Goal: Task Accomplishment & Management: Manage account settings

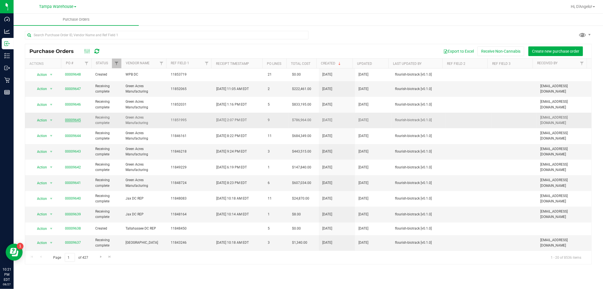
click at [72, 122] on link "00009645" at bounding box center [73, 120] width 16 height 4
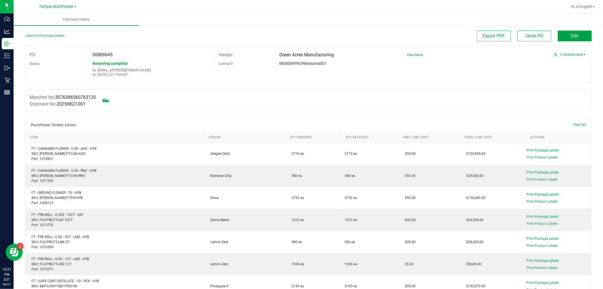
click at [576, 33] on button "Edit" at bounding box center [575, 36] width 34 height 11
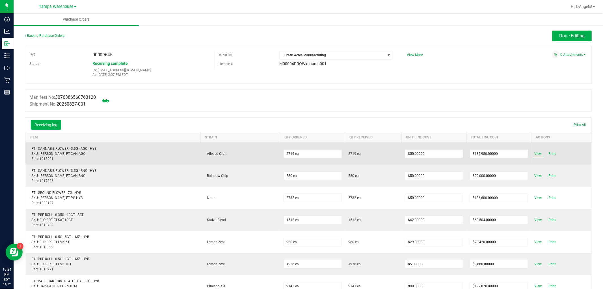
click at [533, 153] on span "View" at bounding box center [537, 153] width 11 height 7
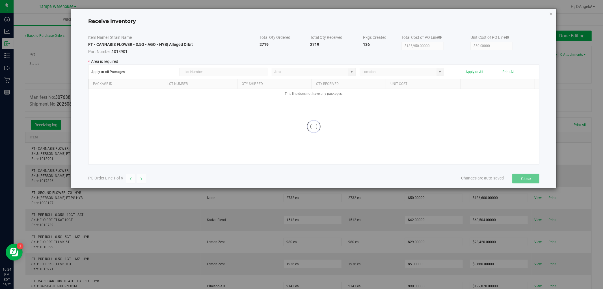
type input "State Pantry 1"
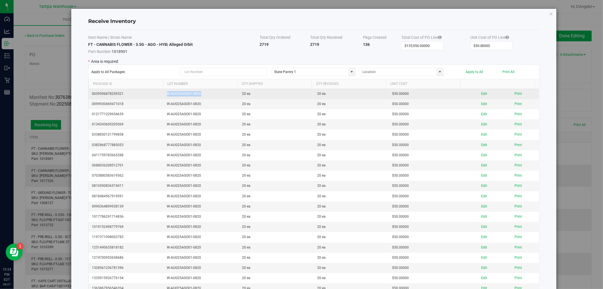
drag, startPoint x: 209, startPoint y: 93, endPoint x: 163, endPoint y: 96, distance: 47.0
click at [164, 96] on td "W-AUG25AGO01-0820" at bounding box center [201, 94] width 75 height 10
copy td "W-AUG25AGO01-0820"
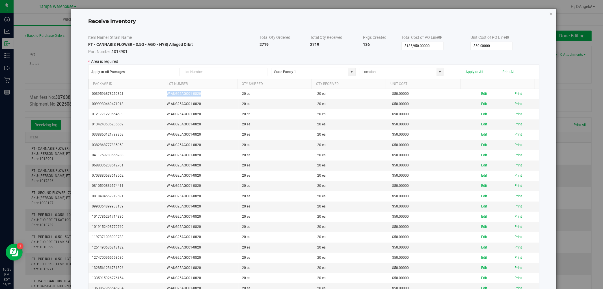
click at [549, 12] on icon "Close modal" at bounding box center [551, 13] width 4 height 7
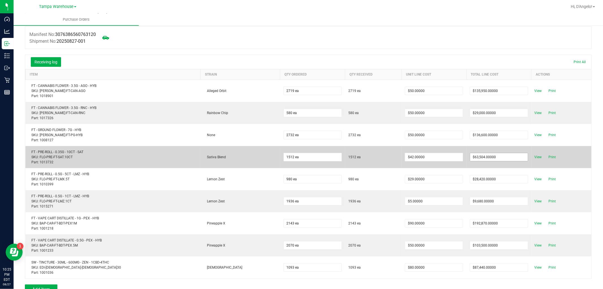
scroll to position [31, 0]
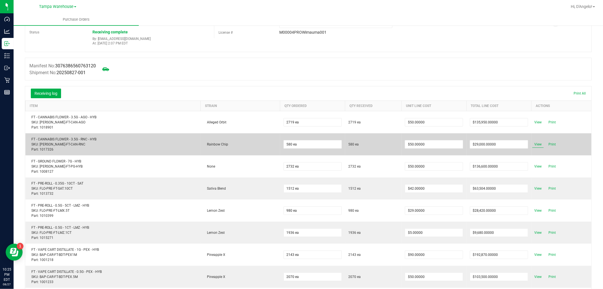
click at [532, 145] on span "View" at bounding box center [537, 144] width 11 height 7
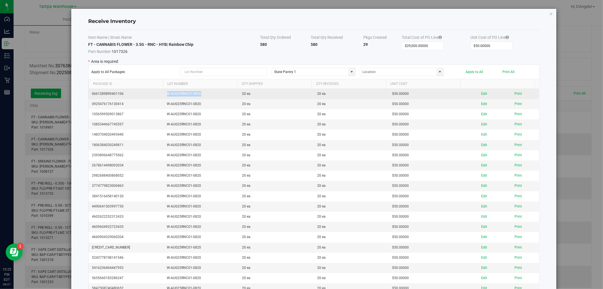
drag, startPoint x: 200, startPoint y: 95, endPoint x: 163, endPoint y: 92, distance: 37.5
click at [164, 92] on td "W-AUG25RNC01-0820" at bounding box center [201, 94] width 75 height 10
copy td "W-AUG25RNC01-0820"
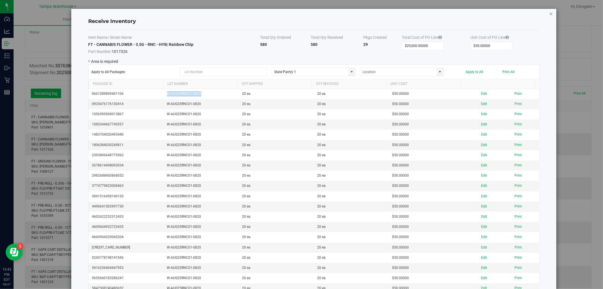
click at [549, 12] on icon "Close modal" at bounding box center [551, 13] width 4 height 7
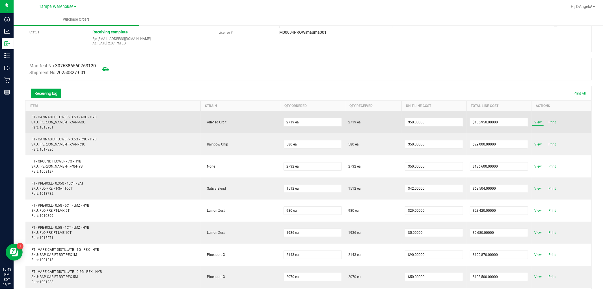
click at [532, 123] on span "View" at bounding box center [537, 122] width 11 height 7
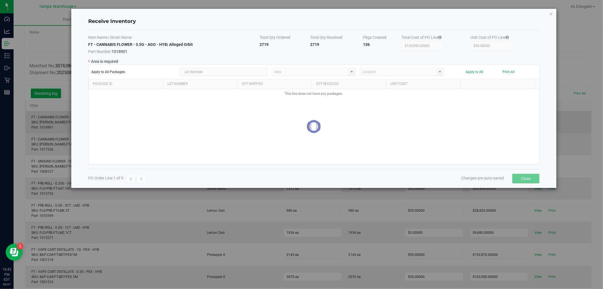
type input "State Pantry 1"
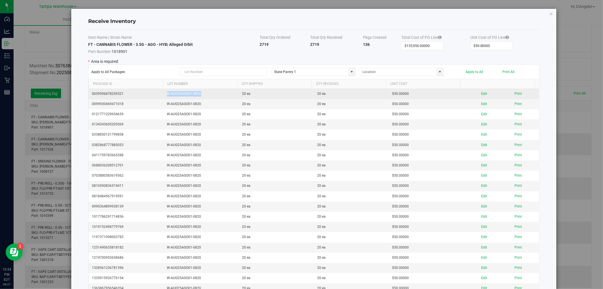
drag, startPoint x: 213, startPoint y: 95, endPoint x: 164, endPoint y: 95, distance: 48.6
click at [164, 95] on td "W-AUG25AGO01-0820" at bounding box center [201, 94] width 75 height 10
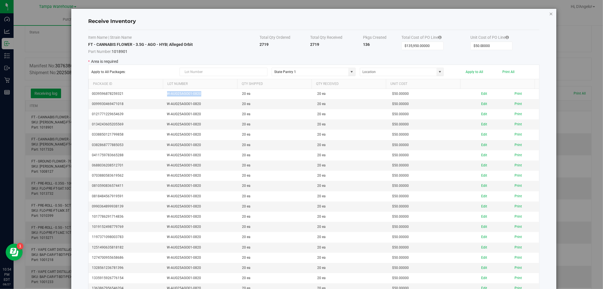
click at [549, 12] on icon "Close modal" at bounding box center [551, 13] width 4 height 7
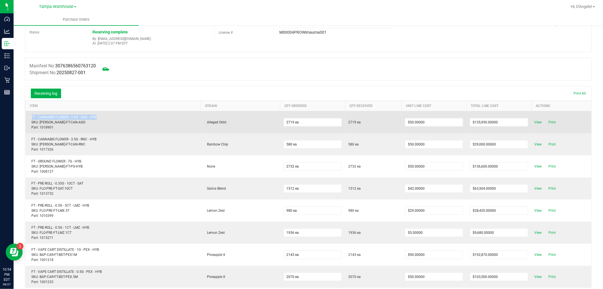
drag, startPoint x: 121, startPoint y: 116, endPoint x: 30, endPoint y: 116, distance: 90.4
click at [30, 116] on div "FT - CANNABIS FLOWER - 3.5G - AGO - HYB SKU: FLO-BUD-FT-CAN-AGO Part: 1018901" at bounding box center [113, 121] width 168 height 15
copy div "FT - CANNABIS FLOWER - 3.5G - AGO - HYB"
click at [532, 123] on span "View" at bounding box center [537, 122] width 11 height 7
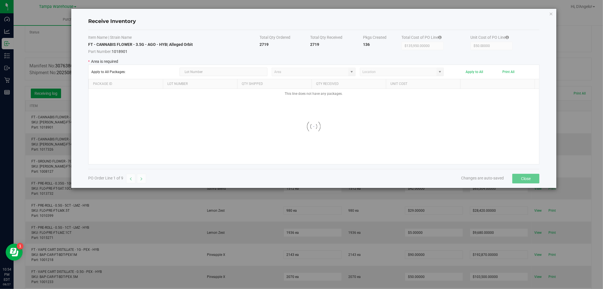
type input "State Pantry 1"
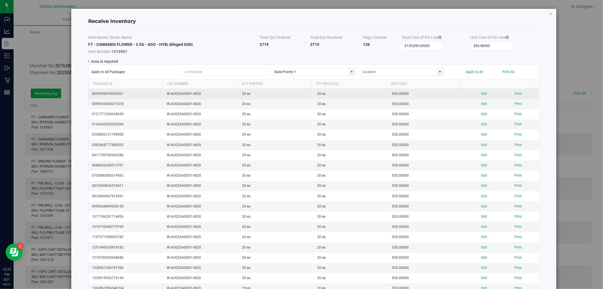
drag, startPoint x: 203, startPoint y: 93, endPoint x: 170, endPoint y: 94, distance: 32.2
click at [159, 92] on tr "0039596878259321 W-AUG25AGO01-0820 20 ea 20 ea $50.00000 Edit Print" at bounding box center [313, 94] width 451 height 10
copy tr "W-AUG25AGO01-0820"
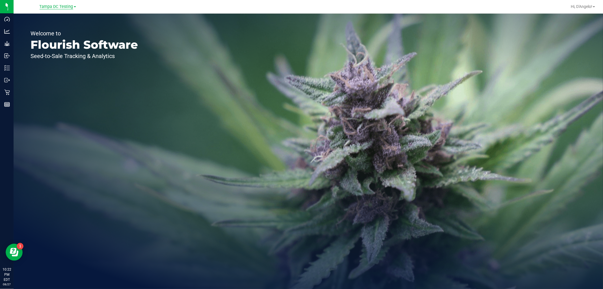
click at [67, 8] on span "Tampa DC Testing" at bounding box center [57, 6] width 34 height 5
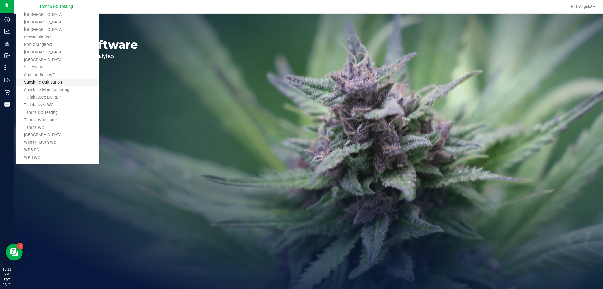
scroll to position [255, 0]
click at [51, 116] on link "Tampa Warehouse" at bounding box center [57, 118] width 83 height 8
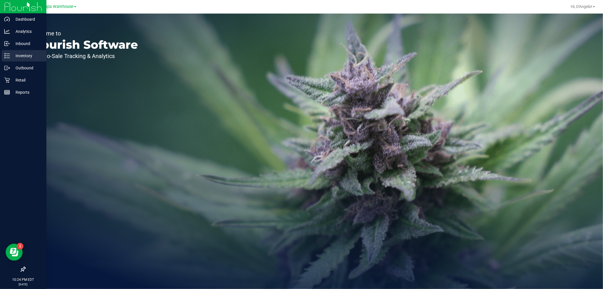
click at [15, 54] on p "Inventory" at bounding box center [27, 55] width 34 height 7
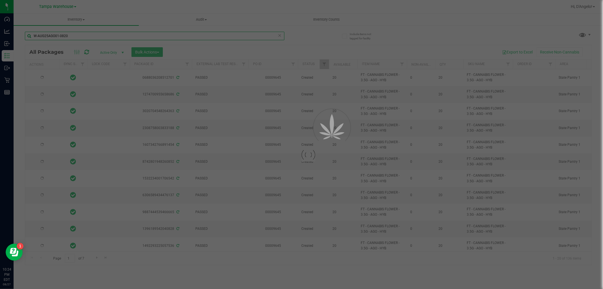
type input "W-AUG25AGO01-0820"
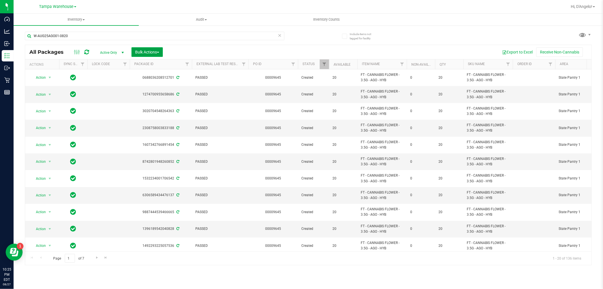
click at [142, 52] on span "Bulk Actions" at bounding box center [147, 52] width 24 height 5
click at [148, 108] on span "Lock/Unlock packages" at bounding box center [154, 106] width 39 height 5
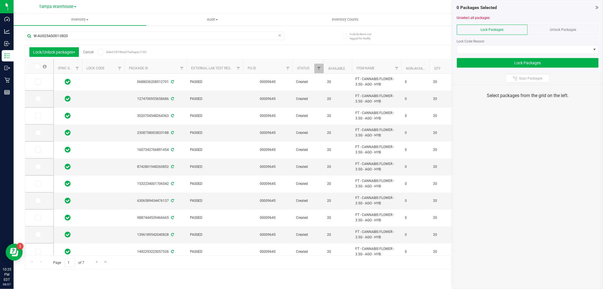
click at [103, 51] on span at bounding box center [101, 52] width 6 height 6
click at [0, 0] on input "Select All Filtered Packages (136)" at bounding box center [0, 0] width 0 height 0
click at [491, 52] on span at bounding box center [524, 50] width 134 height 8
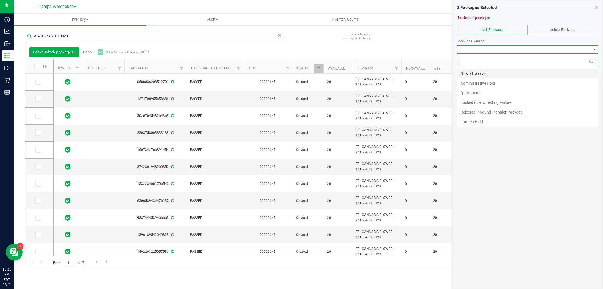
scroll to position [8, 142]
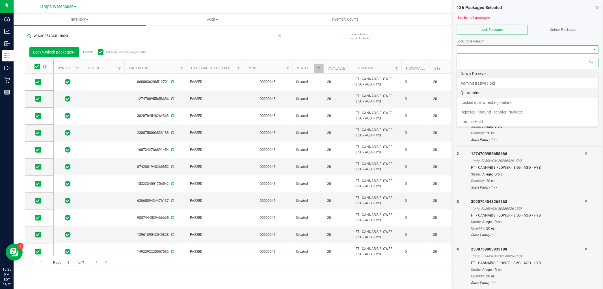
click at [476, 92] on li "Quarantine" at bounding box center [527, 93] width 141 height 10
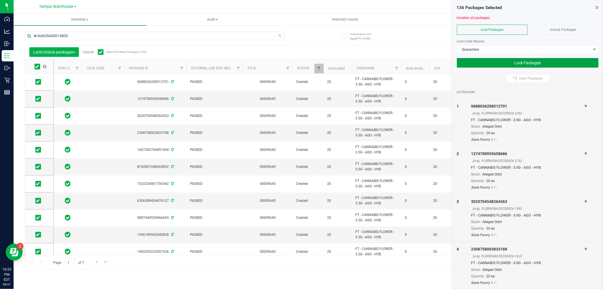
click at [465, 63] on button "Lock Packages" at bounding box center [528, 63] width 142 height 10
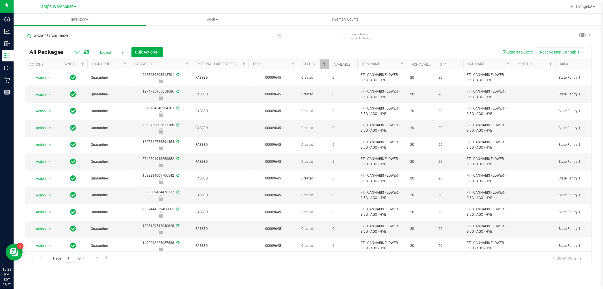
click at [109, 53] on span "Locked" at bounding box center [110, 53] width 31 height 8
click at [109, 61] on li "Active Only" at bounding box center [110, 62] width 31 height 8
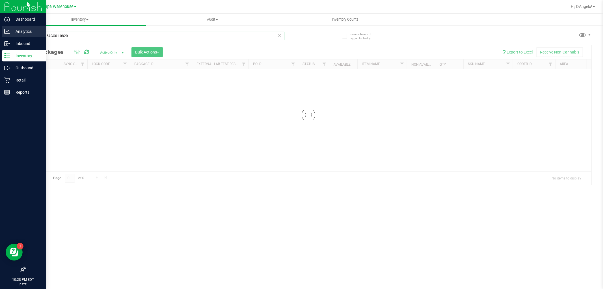
drag, startPoint x: 76, startPoint y: 35, endPoint x: 7, endPoint y: 25, distance: 70.5
click at [7, 25] on div "Dashboard Analytics Inbound Inventory Outbound Retail Reports 10:28 PM EDT 08/2…" at bounding box center [301, 144] width 603 height 289
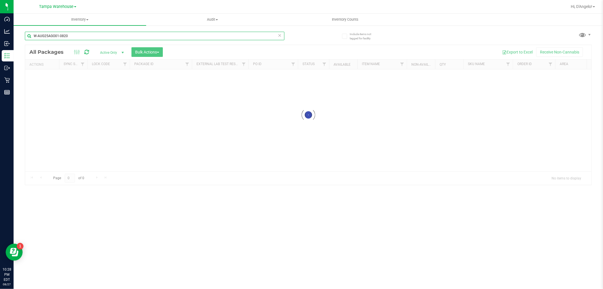
paste input "SN250818GRP1-0819"
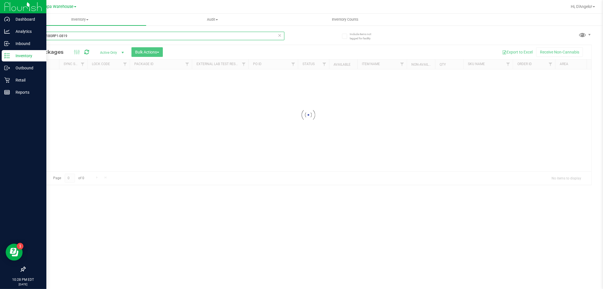
type input "SN250818GRP1-0819"
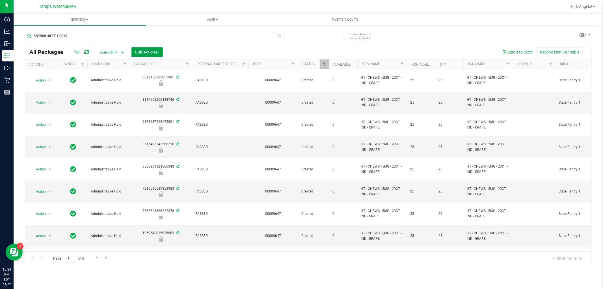
click at [151, 53] on span "Bulk Actions" at bounding box center [147, 52] width 24 height 5
click at [164, 105] on span "Lock/Unlock packages" at bounding box center [154, 106] width 39 height 5
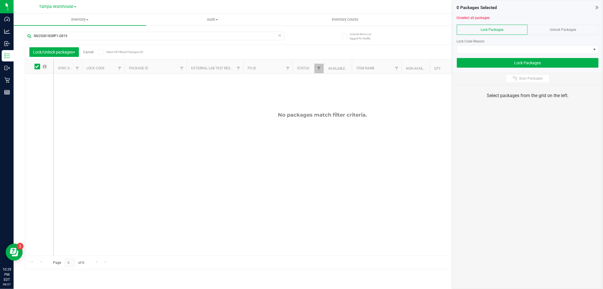
click at [568, 28] on span "Unlock Packages" at bounding box center [563, 30] width 26 height 4
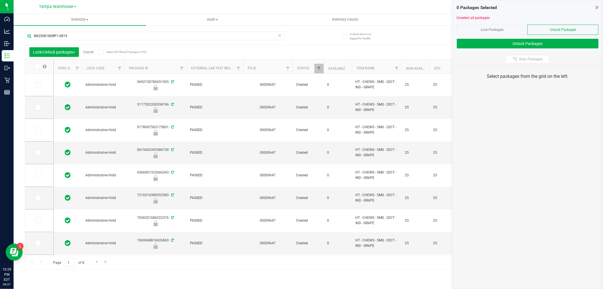
type input "2025-08-18"
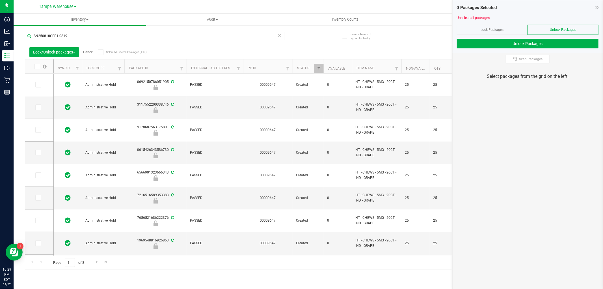
type input "2025-08-18"
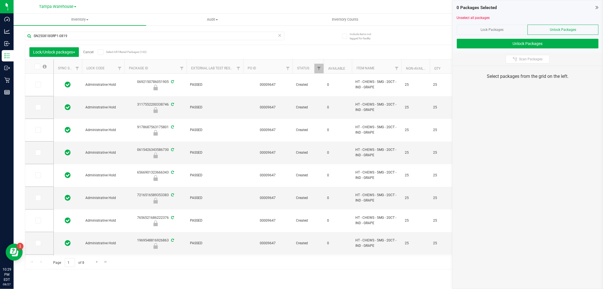
type input "2025-08-18"
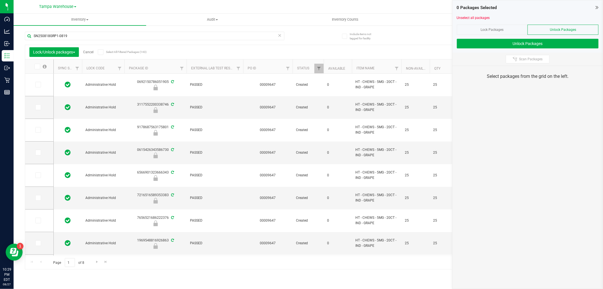
type input "2025-08-18"
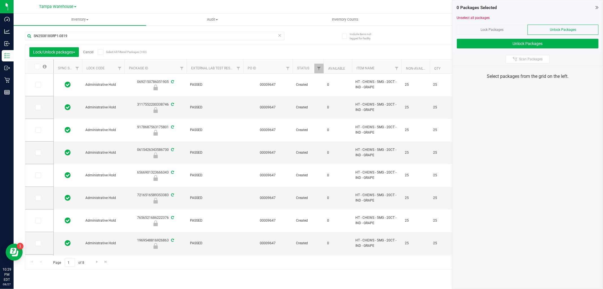
click at [102, 52] on icon at bounding box center [101, 52] width 4 height 0
click at [0, 0] on input "Select All Filtered Packages (143)" at bounding box center [0, 0] width 0 height 0
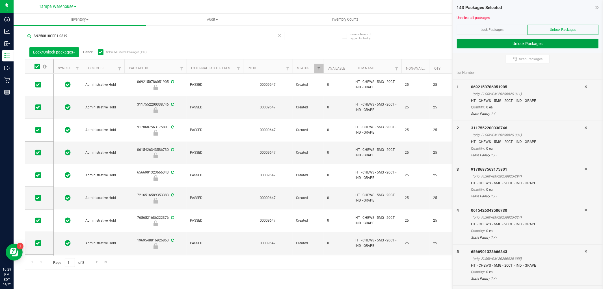
click at [525, 42] on button "Unlock Packages" at bounding box center [528, 44] width 142 height 10
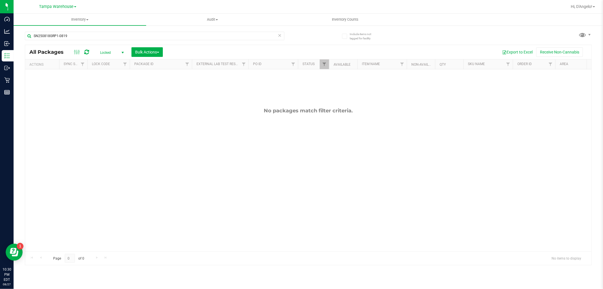
click at [106, 51] on span "Locked" at bounding box center [110, 53] width 31 height 8
click at [109, 61] on li "Active Only" at bounding box center [110, 62] width 31 height 8
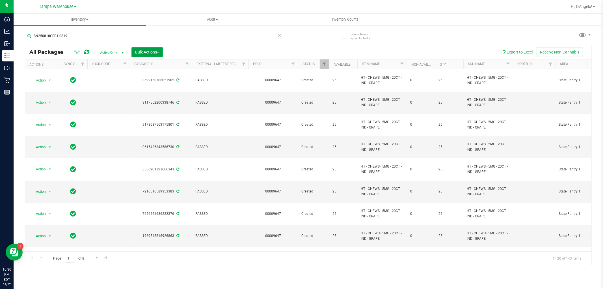
click at [140, 48] on button "Bulk Actions" at bounding box center [146, 52] width 31 height 10
click at [155, 107] on span "Lock/Unlock packages" at bounding box center [154, 106] width 39 height 5
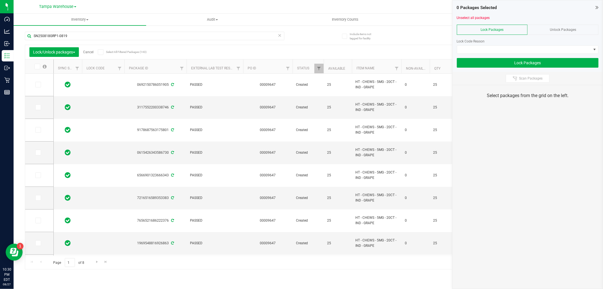
click at [102, 52] on icon at bounding box center [101, 52] width 4 height 0
click at [0, 0] on input "Select All Filtered Packages (143)" at bounding box center [0, 0] width 0 height 0
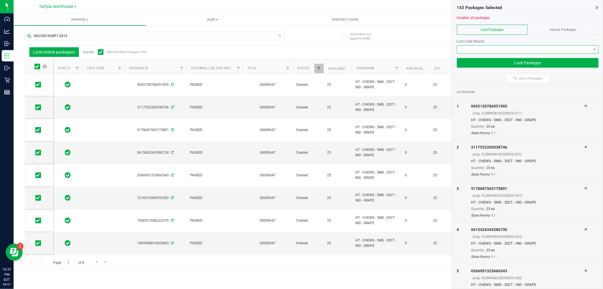
click at [478, 46] on span at bounding box center [524, 50] width 134 height 8
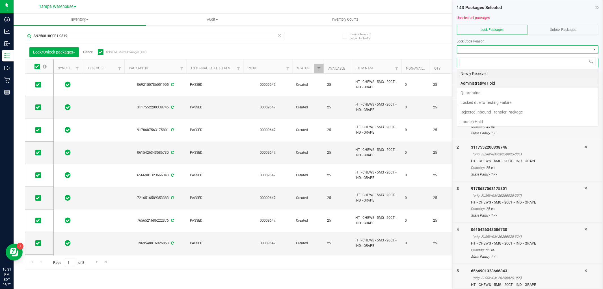
scroll to position [8, 142]
click at [486, 95] on li "Quarantine" at bounding box center [527, 93] width 141 height 10
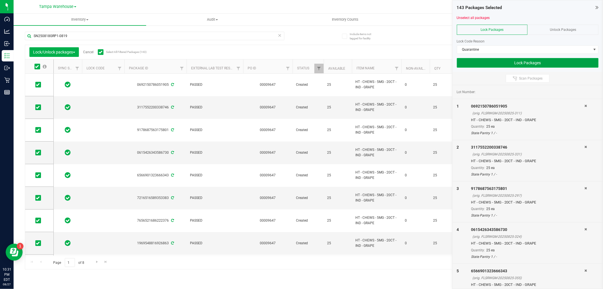
click at [484, 58] on button "Lock Packages" at bounding box center [528, 63] width 142 height 10
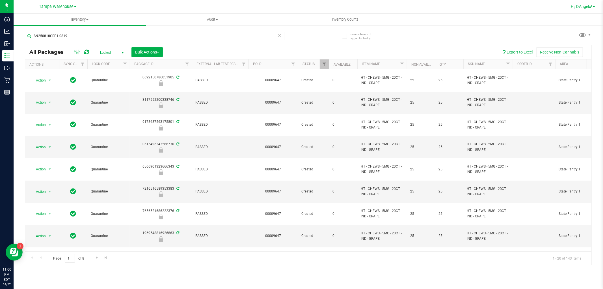
click at [588, 5] on span "Hi, D'Angelo!" at bounding box center [581, 6] width 21 height 5
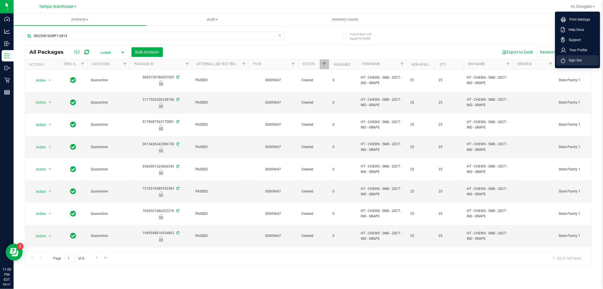
click at [587, 59] on li "Sign Out" at bounding box center [577, 60] width 42 height 10
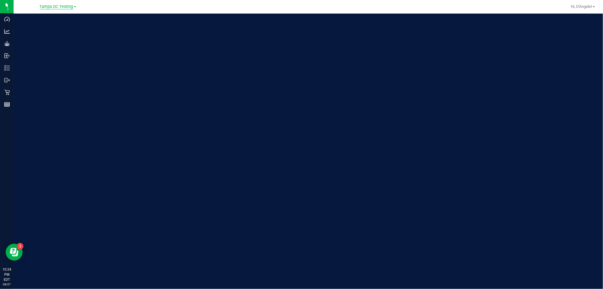
click at [49, 6] on span "Tampa DC Testing" at bounding box center [57, 6] width 34 height 5
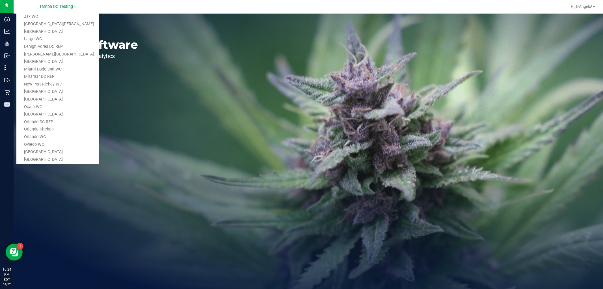
scroll to position [220, 0]
drag, startPoint x: 40, startPoint y: 153, endPoint x: 36, endPoint y: 96, distance: 57.2
click at [39, 153] on link "Tampa Warehouse" at bounding box center [57, 154] width 83 height 8
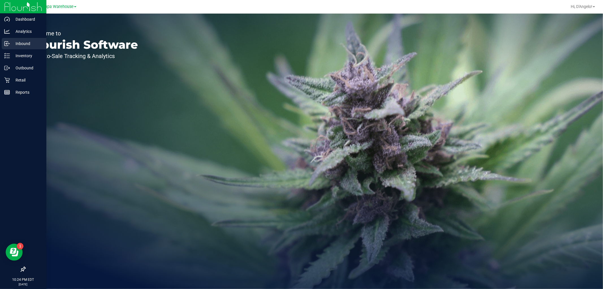
click at [5, 45] on icon at bounding box center [6, 44] width 3 height 4
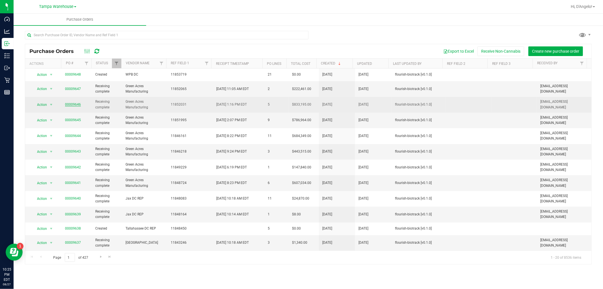
click at [67, 106] on link "00009646" at bounding box center [73, 104] width 16 height 4
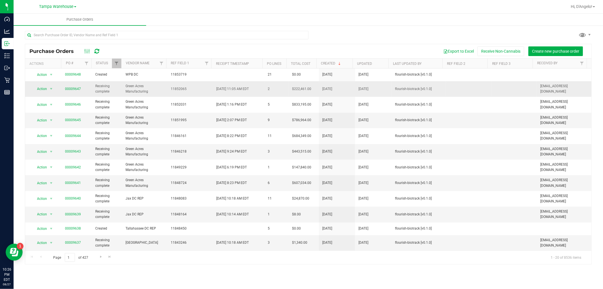
click at [74, 85] on td "00009647" at bounding box center [77, 89] width 30 height 16
click at [75, 87] on link "00009647" at bounding box center [73, 89] width 16 height 4
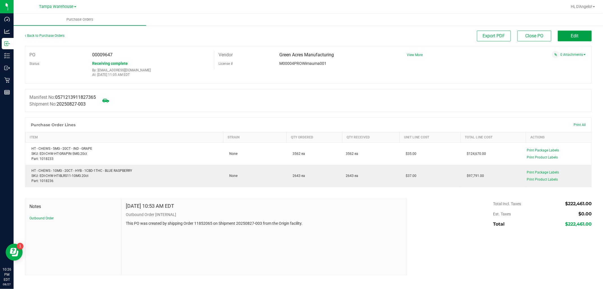
click at [578, 36] on span "Edit" at bounding box center [575, 35] width 8 height 5
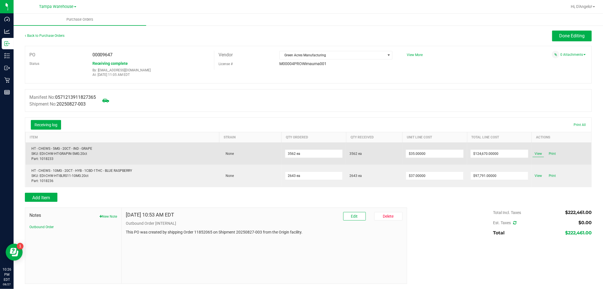
click at [533, 155] on span "View" at bounding box center [537, 153] width 11 height 7
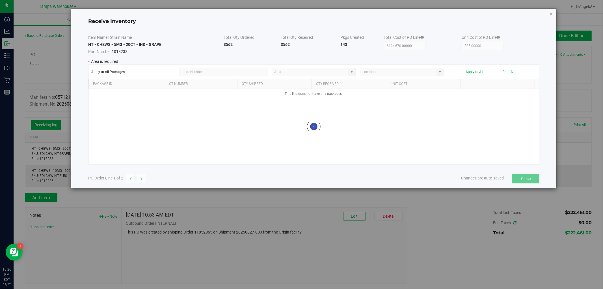
type input "State Pantry 1"
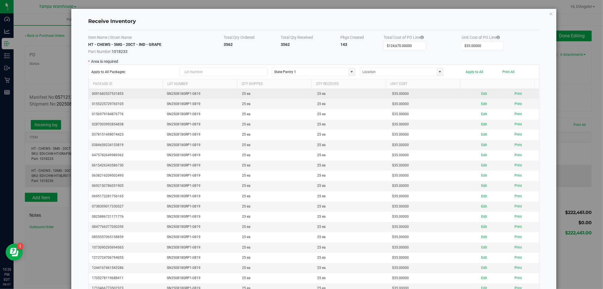
drag, startPoint x: 222, startPoint y: 86, endPoint x: 216, endPoint y: 92, distance: 8.8
click at [221, 87] on th "Lot Number" at bounding box center [200, 84] width 74 height 10
drag, startPoint x: 209, startPoint y: 98, endPoint x: 164, endPoint y: 92, distance: 45.6
click at [164, 92] on td "SN250818GRP1-0819" at bounding box center [201, 94] width 75 height 10
copy td "SN250818GRP1-0819"
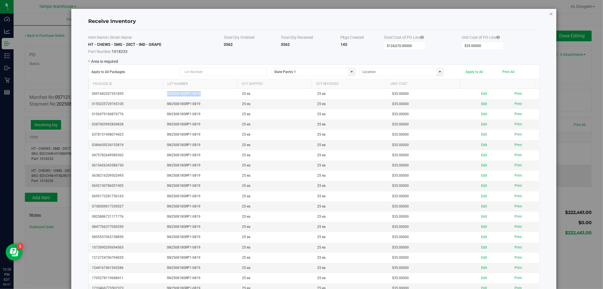
drag, startPoint x: 546, startPoint y: 13, endPoint x: 587, endPoint y: 13, distance: 41.0
click at [549, 13] on icon "Close modal" at bounding box center [551, 13] width 4 height 7
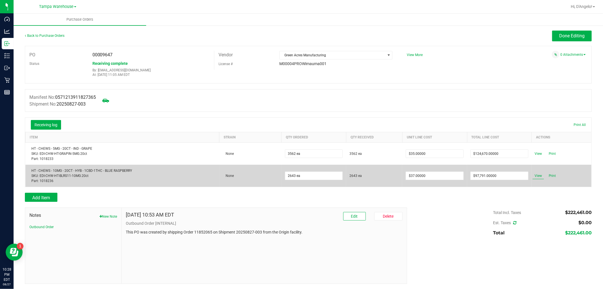
click at [532, 174] on span "View" at bounding box center [537, 175] width 11 height 7
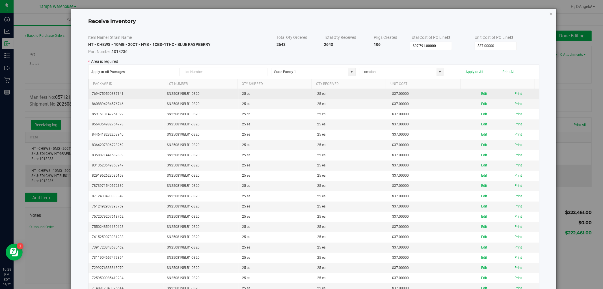
drag, startPoint x: 203, startPoint y: 94, endPoint x: 159, endPoint y: 89, distance: 45.2
click at [157, 89] on tr "7694759590337141 SN250819BLR1-0820 25 ea 25 ea $37.00000 Edit Print" at bounding box center [313, 94] width 451 height 10
copy tr "SN250819BLR1-0820"
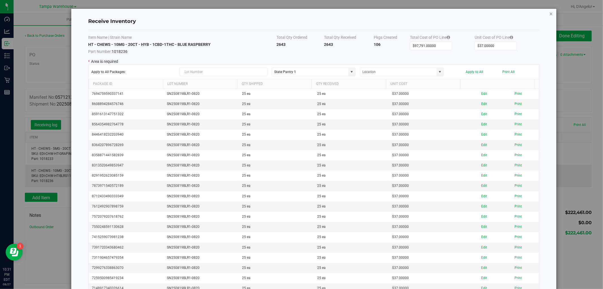
click at [549, 13] on icon "Close modal" at bounding box center [551, 13] width 4 height 7
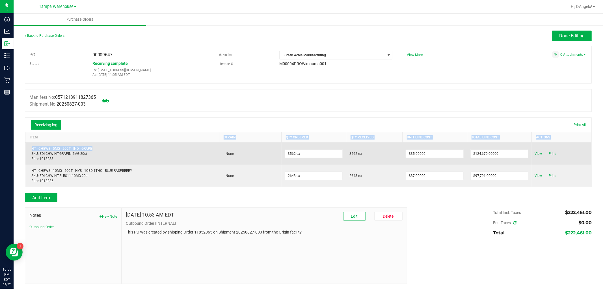
drag, startPoint x: 116, startPoint y: 142, endPoint x: 95, endPoint y: 149, distance: 21.7
click at [95, 149] on table "Item Strain Qty Ordered Qty Received Unit Line Cost Total Line Cost Actions HT …" at bounding box center [308, 159] width 566 height 55
click at [95, 148] on div "HT - CHEWS - 5MG - 20CT - IND - GRAPE SKU: EDI-CHW-HT-GRAPIN-5MG.20ct Part: 101…" at bounding box center [122, 153] width 187 height 15
drag, startPoint x: 95, startPoint y: 148, endPoint x: 33, endPoint y: 143, distance: 62.0
click at [32, 150] on div "HT - CHEWS - 5MG - 20CT - IND - GRAPE SKU: EDI-CHW-HT-GRAPIN-5MG.20ct Part: 101…" at bounding box center [122, 153] width 187 height 15
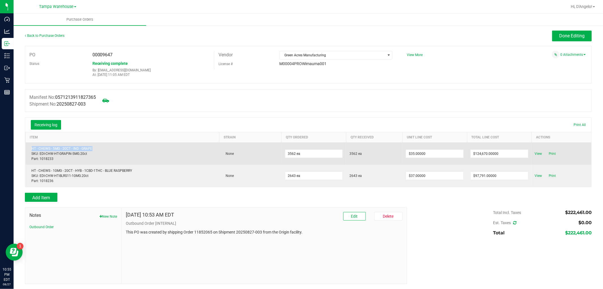
copy div "HT - CHEWS - 5MG - 20CT - IND - GRAPE"
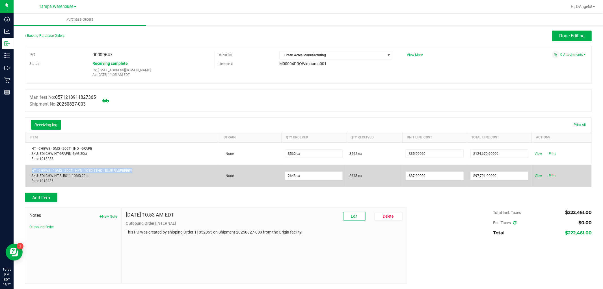
drag, startPoint x: 138, startPoint y: 169, endPoint x: 32, endPoint y: 167, distance: 106.0
click at [32, 167] on td "HT - CHEWS - 10MG - 20CT - HYB - 1CBD-1THC - BLUE RASPBERRY SKU: EDI-CHW-HT-BLR…" at bounding box center [122, 175] width 194 height 22
copy div "HT - CHEWS - 10MG - 20CT - HYB - 1CBD-1THC - BLUE RASPBERRY"
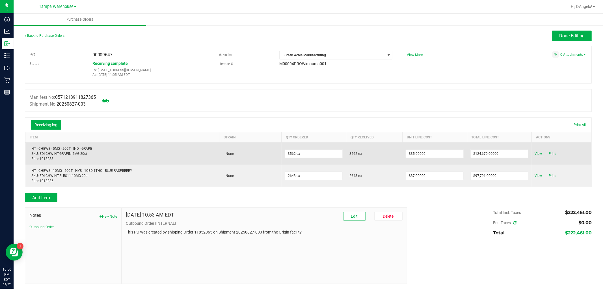
click at [532, 153] on span "View" at bounding box center [537, 153] width 11 height 7
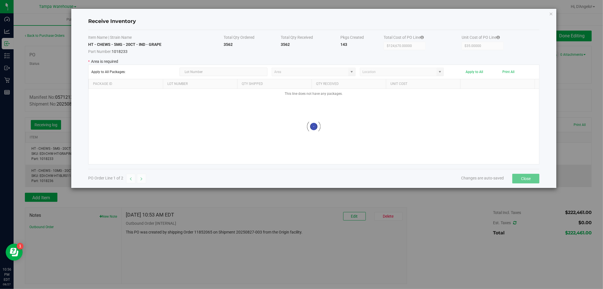
type input "State Pantry 1"
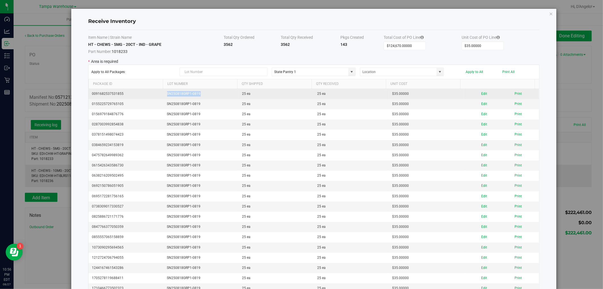
drag, startPoint x: 216, startPoint y: 92, endPoint x: 165, endPoint y: 94, distance: 51.8
click at [165, 94] on td "SN250818GRP1-0819" at bounding box center [201, 94] width 75 height 10
copy td "SN250818GRP1-0819"
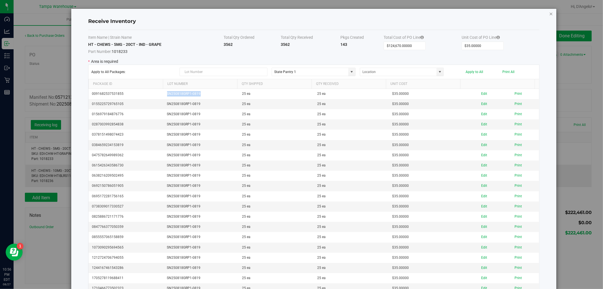
click at [549, 13] on icon "Close modal" at bounding box center [551, 13] width 4 height 7
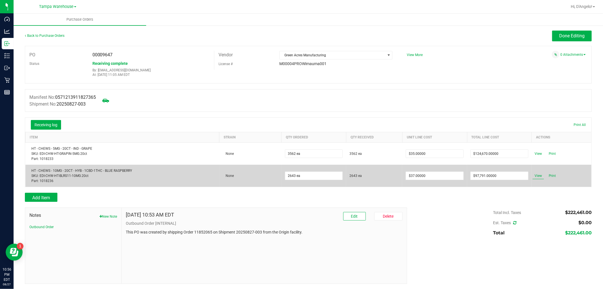
click at [537, 177] on span "View" at bounding box center [537, 175] width 11 height 7
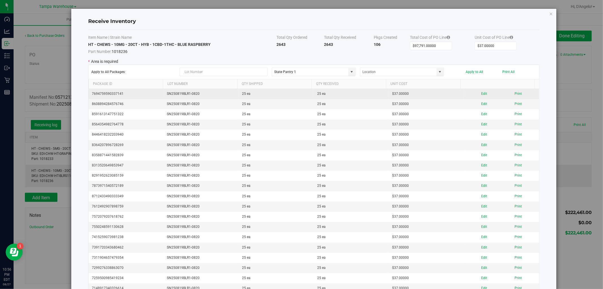
drag, startPoint x: 201, startPoint y: 94, endPoint x: 156, endPoint y: 90, distance: 45.1
click at [156, 90] on tr "7694759590337141 SN250819BLR1-0820 25 ea 25 ea $37.00000 Edit Print" at bounding box center [313, 94] width 451 height 10
copy tr "SN250819BLR1-0820"
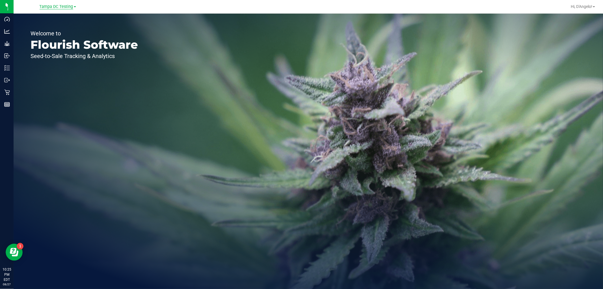
click at [63, 6] on span "Tampa DC Testing" at bounding box center [57, 6] width 34 height 5
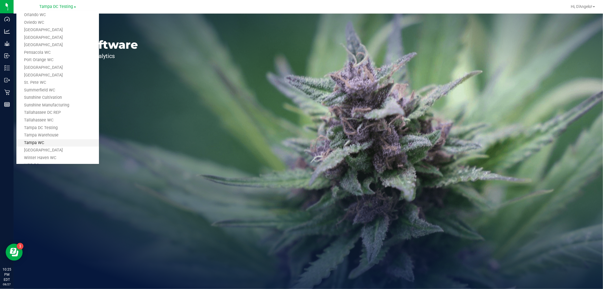
scroll to position [255, 0]
click at [41, 118] on link "Tampa Warehouse" at bounding box center [57, 118] width 83 height 8
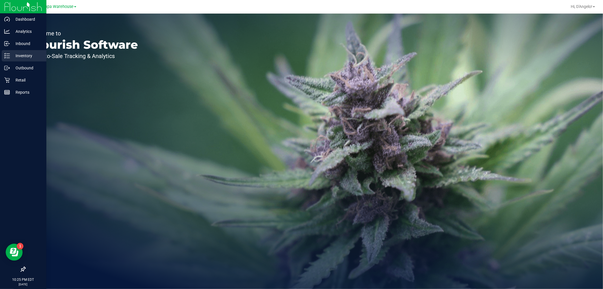
click at [10, 55] on p "Inventory" at bounding box center [27, 55] width 34 height 7
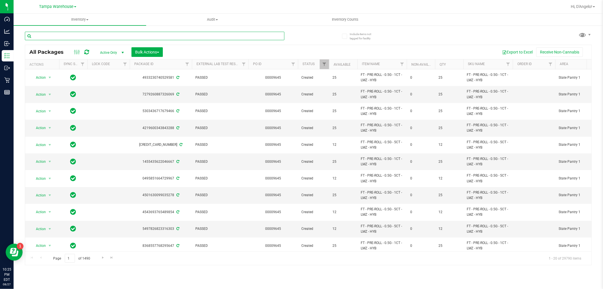
paste input "W-AUG25RNC01-0820"
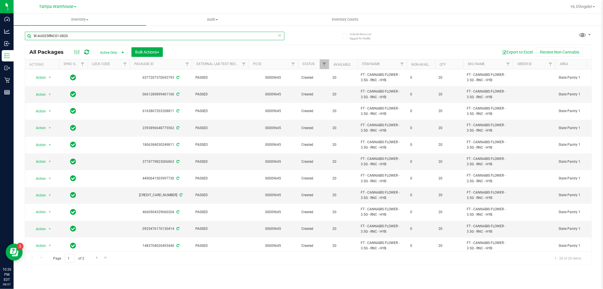
drag, startPoint x: 72, startPoint y: 38, endPoint x: 29, endPoint y: 40, distance: 43.3
click at [29, 40] on input "W-AUG25RNC01-0820" at bounding box center [154, 36] width 259 height 8
paste input "SN250818GRP1-0819"
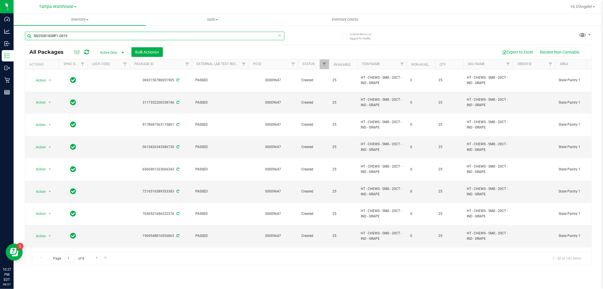
type input "SN250818GRP1-0819"
click at [134, 54] on button "Bulk Actions" at bounding box center [146, 52] width 31 height 10
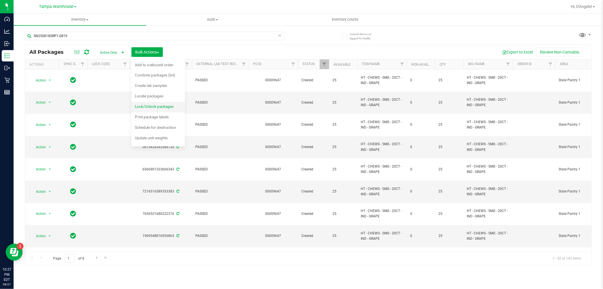
click at [164, 106] on span "Lock/Unlock packages" at bounding box center [154, 106] width 39 height 5
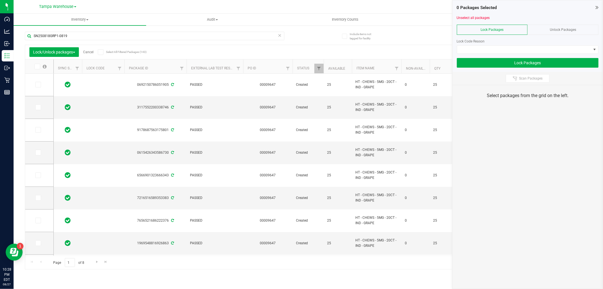
click at [120, 53] on span "Select All Filtered Packages (143)" at bounding box center [120, 51] width 28 height 3
click at [0, 0] on input "Select All Filtered Packages (143)" at bounding box center [0, 0] width 0 height 0
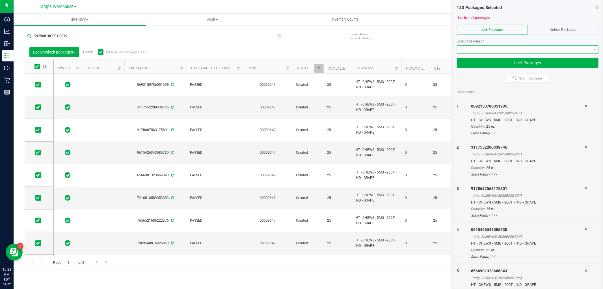
click at [514, 52] on span at bounding box center [524, 50] width 134 height 8
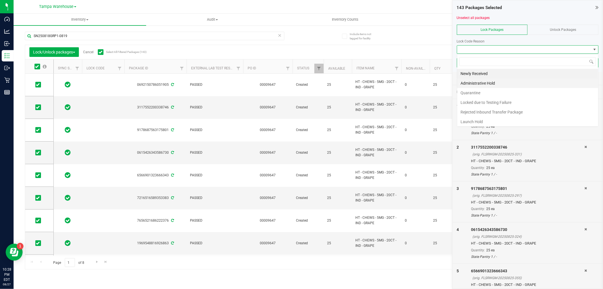
scroll to position [8, 142]
click at [495, 81] on li "Administrative Hold" at bounding box center [527, 83] width 141 height 10
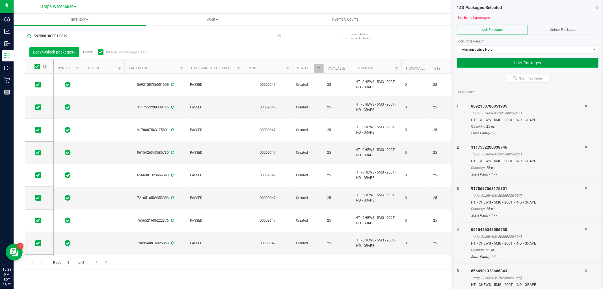
click at [491, 63] on button "Lock Packages" at bounding box center [528, 63] width 142 height 10
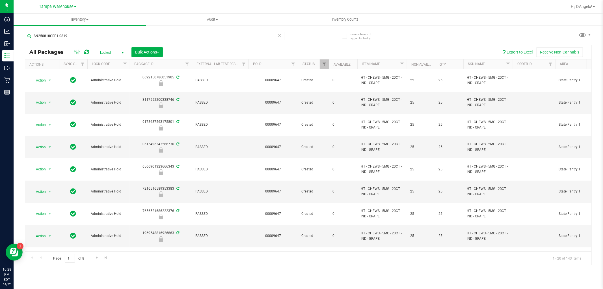
click at [112, 49] on span "Locked" at bounding box center [110, 53] width 31 height 8
click at [107, 62] on li "Active Only" at bounding box center [110, 62] width 31 height 8
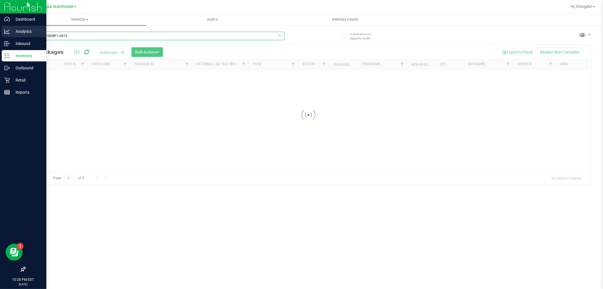
drag, startPoint x: 72, startPoint y: 34, endPoint x: 12, endPoint y: 34, distance: 59.9
click at [12, 34] on div "Dashboard Analytics Inbound Inventory Outbound Retail Reports 10:28 PM EDT [DAT…" at bounding box center [301, 144] width 603 height 289
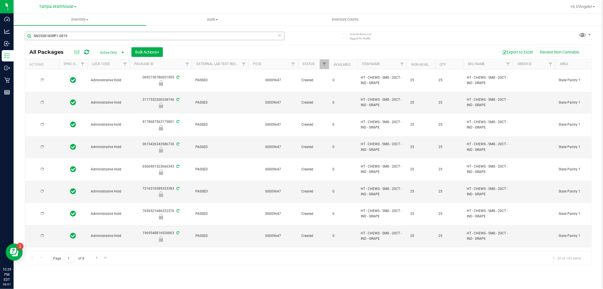
type input "[DATE]"
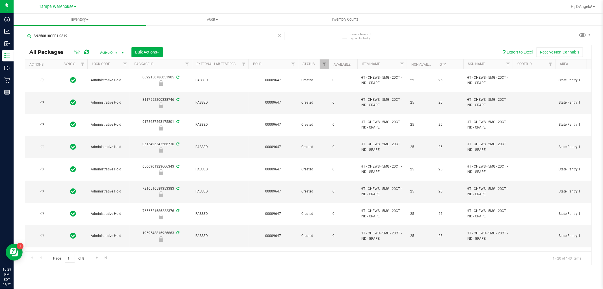
type input "[DATE]"
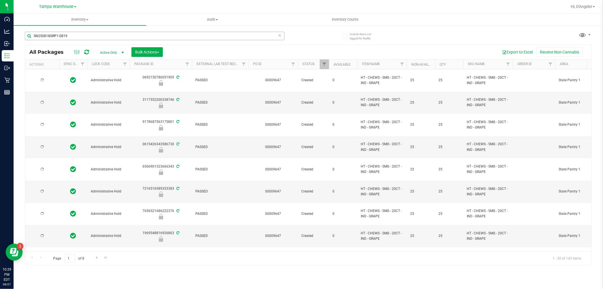
type input "2025-08-18"
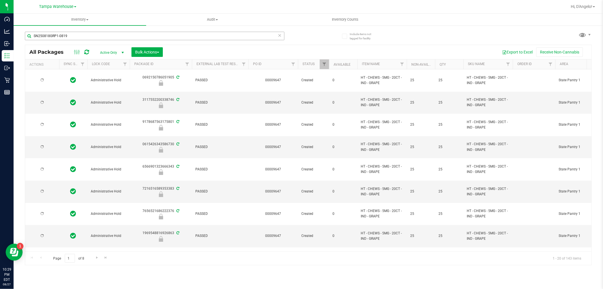
type input "2025-08-18"
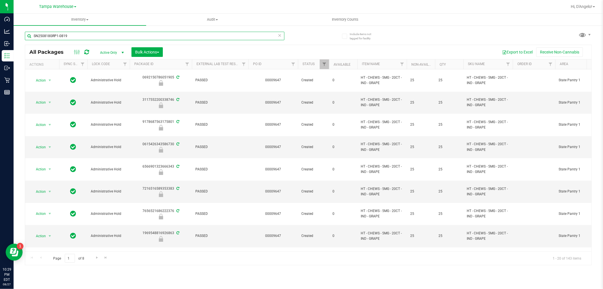
paste input "SN250819BLR1-0820"
type input "SN250819BLR1-0820"
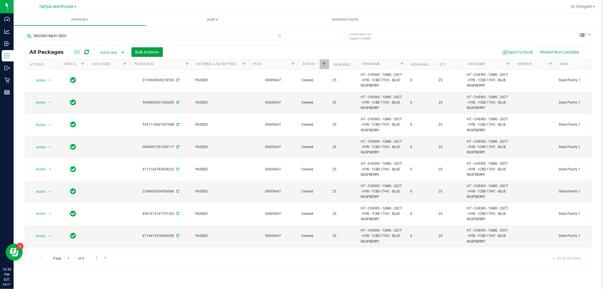
click at [150, 55] on button "Bulk Actions" at bounding box center [146, 52] width 31 height 10
click at [153, 108] on span "Lock/Unlock packages" at bounding box center [154, 106] width 39 height 5
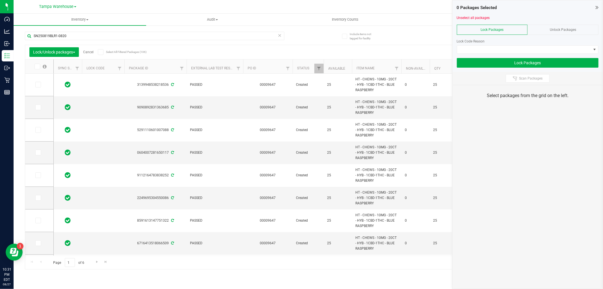
type input "2025-08-19"
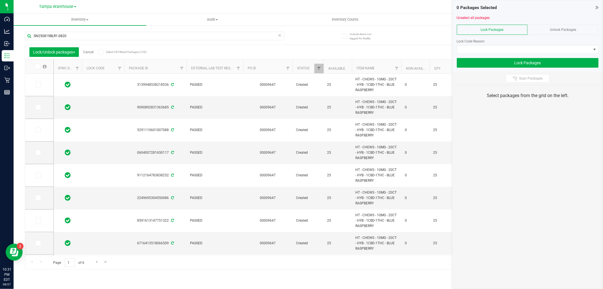
type input "2025-08-19"
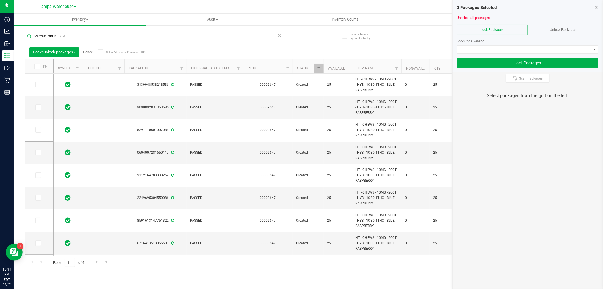
type input "2025-08-19"
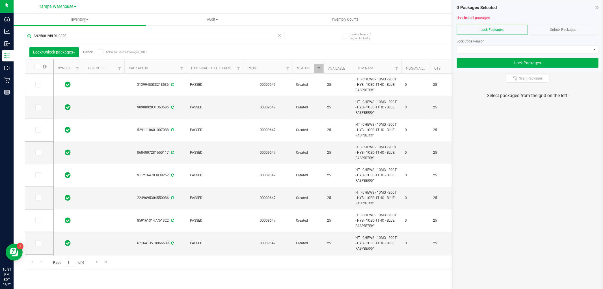
type input "2025-08-19"
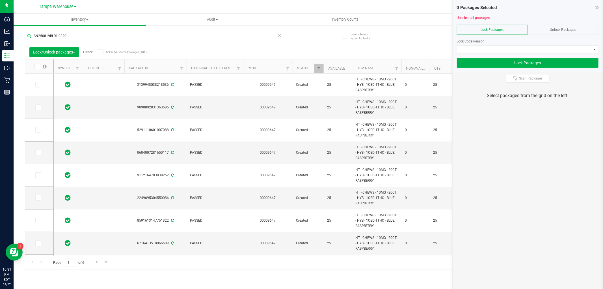
click at [117, 50] on span "Select All Filtered Packages (106)" at bounding box center [120, 51] width 28 height 3
click at [0, 0] on input "Select All Filtered Packages (106)" at bounding box center [0, 0] width 0 height 0
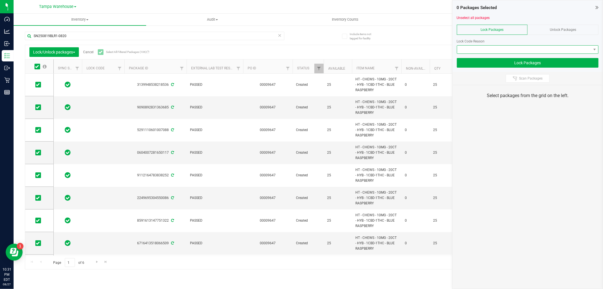
click at [487, 52] on span at bounding box center [524, 50] width 134 height 8
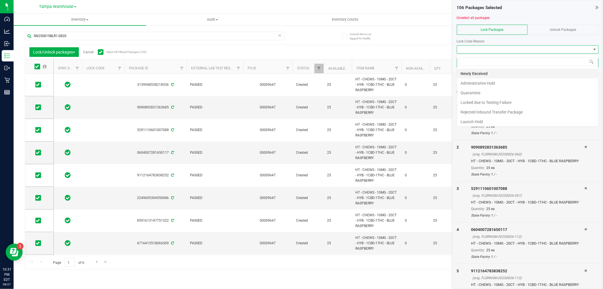
scroll to position [8, 142]
click at [483, 91] on li "Quarantine" at bounding box center [527, 93] width 141 height 10
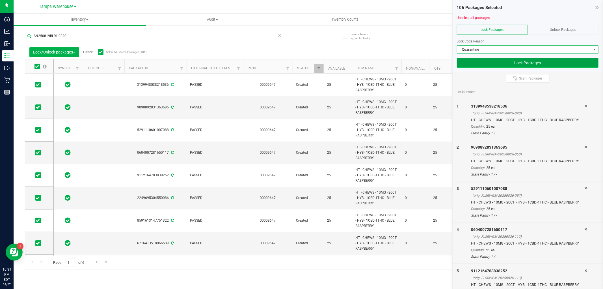
click at [476, 60] on button "Lock Packages" at bounding box center [528, 63] width 142 height 10
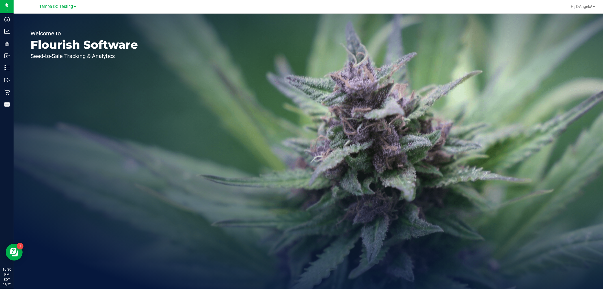
click at [60, 1] on div "Tampa DC Testing" at bounding box center [58, 6] width 85 height 11
click at [60, 6] on span "Tampa DC Testing" at bounding box center [57, 6] width 34 height 5
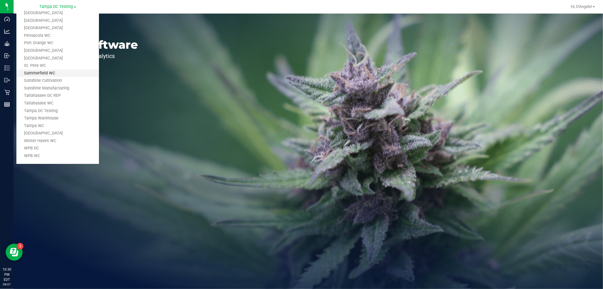
scroll to position [255, 0]
click at [44, 114] on link "Tampa Warehouse" at bounding box center [57, 118] width 83 height 8
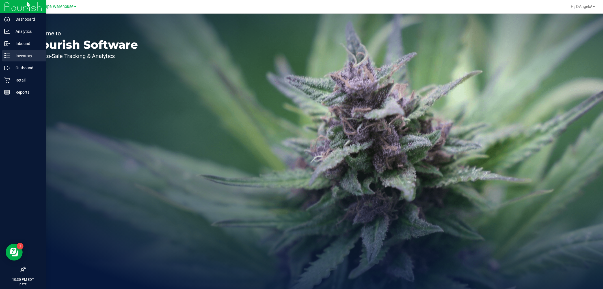
click at [12, 56] on p "Inventory" at bounding box center [27, 55] width 34 height 7
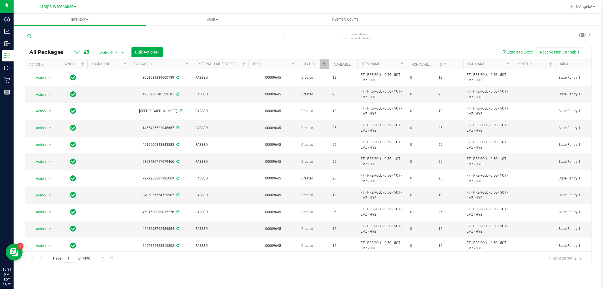
click at [108, 35] on input "text" at bounding box center [154, 36] width 259 height 8
paste input "W-AUG25RNC01-0820"
type input "W-AUG25RNC01-0820"
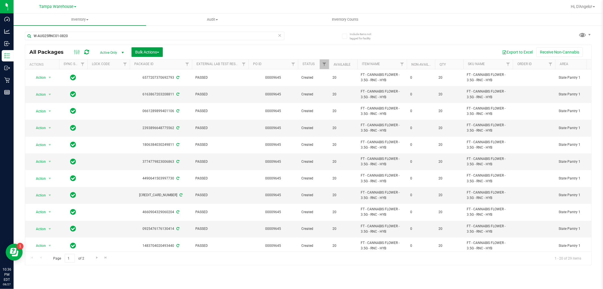
click at [139, 55] on button "Bulk Actions" at bounding box center [146, 52] width 31 height 10
click at [143, 107] on span "Lock/Unlock packages" at bounding box center [154, 106] width 39 height 5
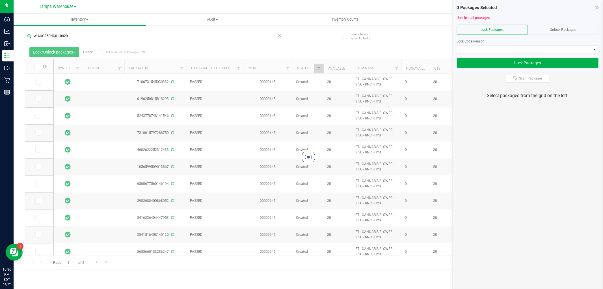
click at [129, 51] on div at bounding box center [308, 157] width 566 height 224
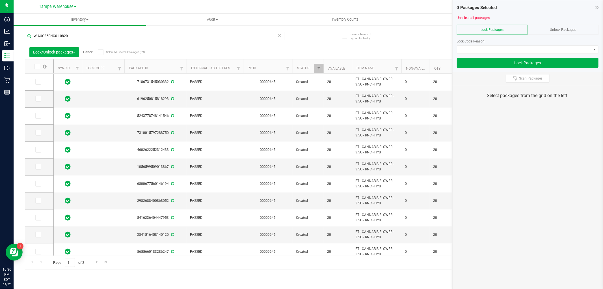
click at [103, 54] on span at bounding box center [101, 52] width 6 height 6
click at [0, 0] on input "Select All Filtered Packages (29)" at bounding box center [0, 0] width 0 height 0
click at [479, 49] on span at bounding box center [524, 50] width 134 height 8
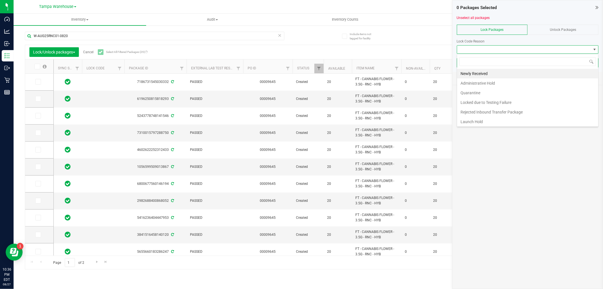
scroll to position [8, 142]
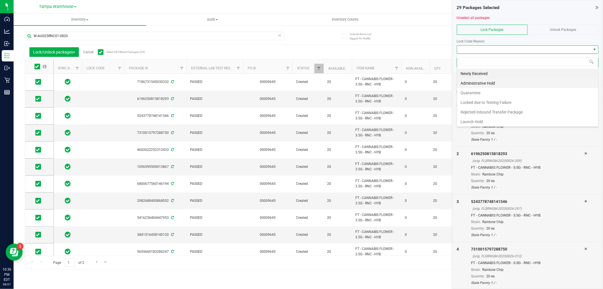
click at [481, 80] on li "Administrative Hold" at bounding box center [527, 83] width 141 height 10
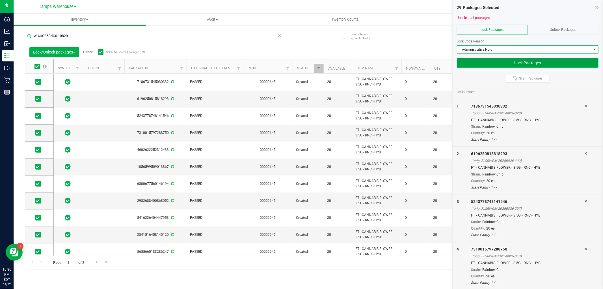
click at [477, 62] on button "Lock Packages" at bounding box center [528, 63] width 142 height 10
